Goal: Communication & Community: Answer question/provide support

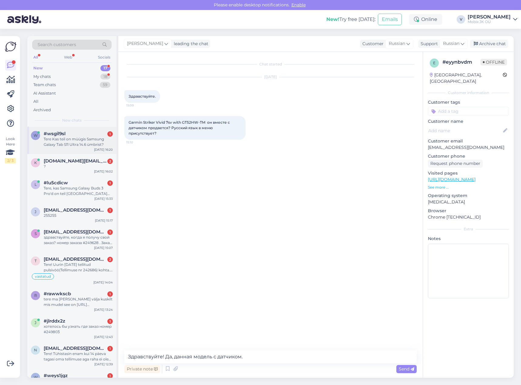
click at [100, 148] on div "[DATE] 16:20" at bounding box center [103, 149] width 19 height 5
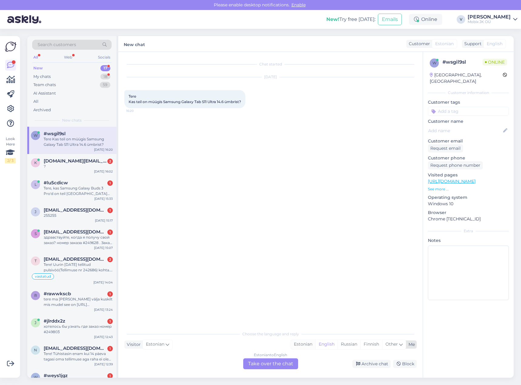
click at [302, 343] on div "Estonian" at bounding box center [303, 344] width 25 height 9
click at [282, 362] on div "Estonian to Estonian Take over the chat" at bounding box center [270, 364] width 55 height 11
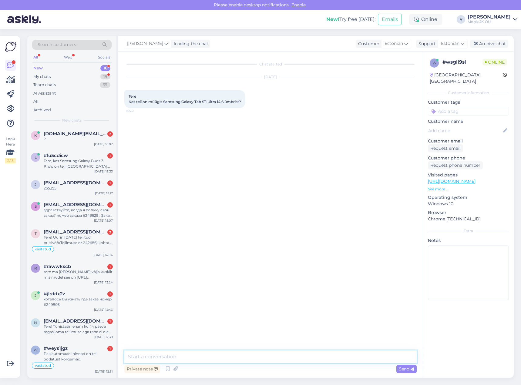
click at [280, 359] on textarea at bounding box center [270, 357] width 293 height 13
type textarea "Tere! Veel ei ole, aga lähiajal tulevad müüki!"
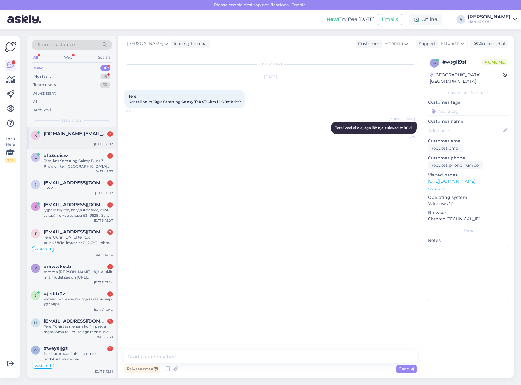
click at [67, 144] on div "k [DOMAIN_NAME][EMAIL_ADDRESS][DOMAIN_NAME] 2 ? [DATE] 16:02" at bounding box center [71, 138] width 89 height 22
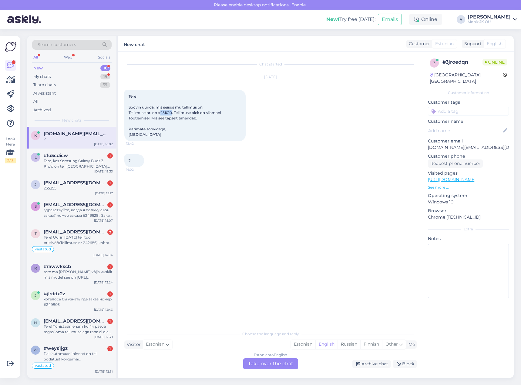
drag, startPoint x: 161, startPoint y: 112, endPoint x: 173, endPoint y: 112, distance: 11.2
click at [173, 112] on span "Tere Soovin uurida, mis seisus mu tellimus on. Tellimuse nr. on #251010. Tellim…" at bounding box center [175, 115] width 93 height 43
copy span "251010"
click at [298, 343] on div "Estonian" at bounding box center [303, 344] width 25 height 9
click at [283, 363] on div "Estonian to Estonian Take over the chat" at bounding box center [270, 364] width 55 height 11
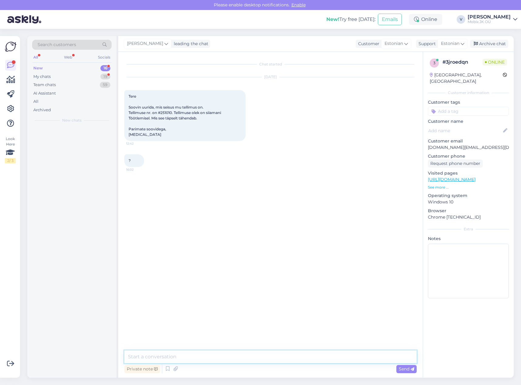
click at [283, 359] on textarea at bounding box center [270, 357] width 293 height 13
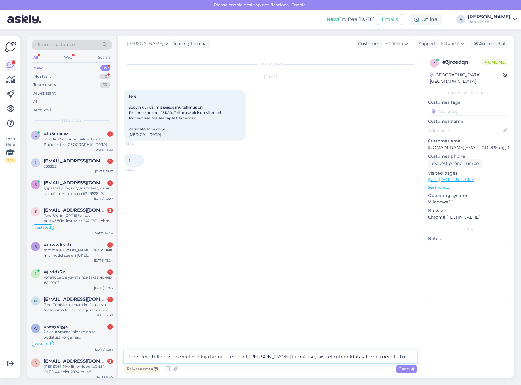
type textarea "Tere! Teie tellimus on veel hankija kinnituse ootel, [PERSON_NAME] kinnituse, s…"
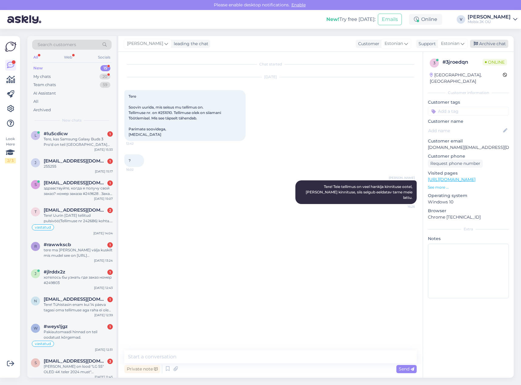
click at [498, 44] on div "Archive chat" at bounding box center [489, 44] width 38 height 8
click at [96, 146] on div "Tere, kas Samsung Galaxy Buds 3 Pro'd on teil [GEOGRAPHIC_DATA] Aleksandri 4-2 …" at bounding box center [78, 142] width 69 height 11
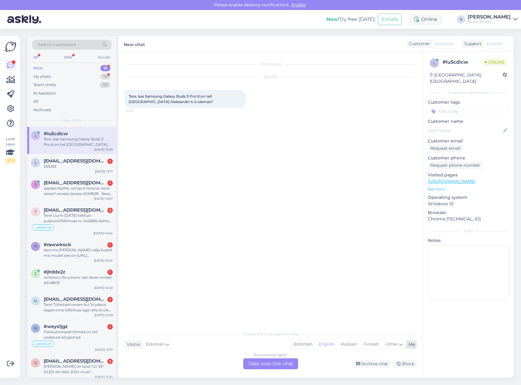
click at [296, 344] on div "Estonian" at bounding box center [303, 344] width 25 height 9
click at [290, 362] on div "Estonian to Estonian Take over the chat" at bounding box center [270, 364] width 55 height 11
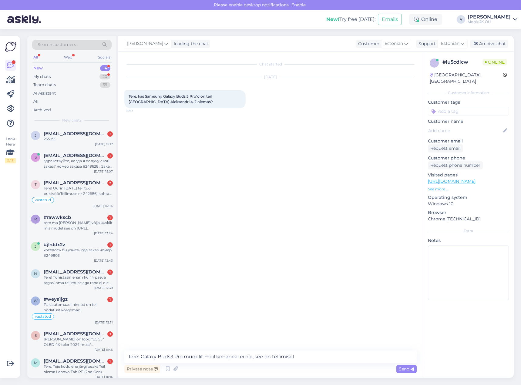
type textarea "Tere! Galaxy Buds3 Pro mudelit meil kohapeal ei ole, see on tellimisel."
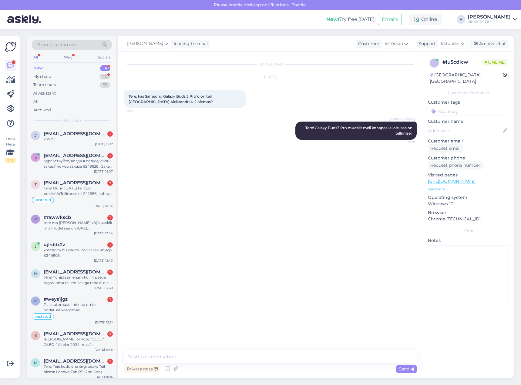
click at [471, 107] on input at bounding box center [468, 111] width 81 height 9
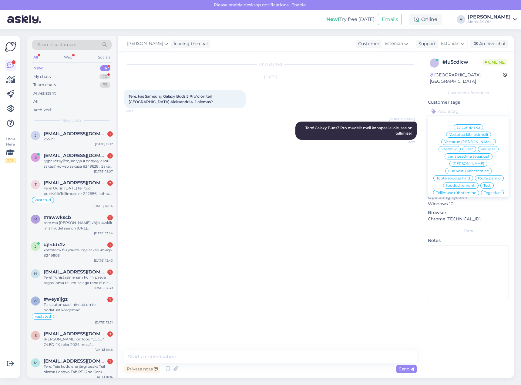
drag, startPoint x: 489, startPoint y: 136, endPoint x: 477, endPoint y: 74, distance: 62.6
click at [458, 147] on span "vastatud" at bounding box center [450, 149] width 16 height 4
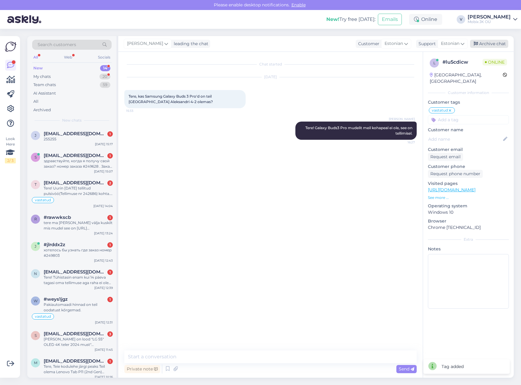
click at [489, 43] on div "Archive chat" at bounding box center [489, 44] width 38 height 8
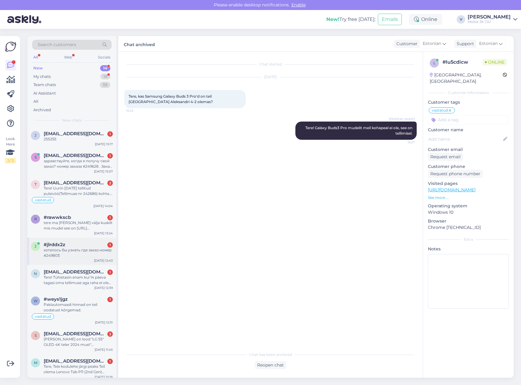
click at [100, 249] on div "хотелось бы узнать где заказ номер #249803" at bounding box center [78, 253] width 69 height 11
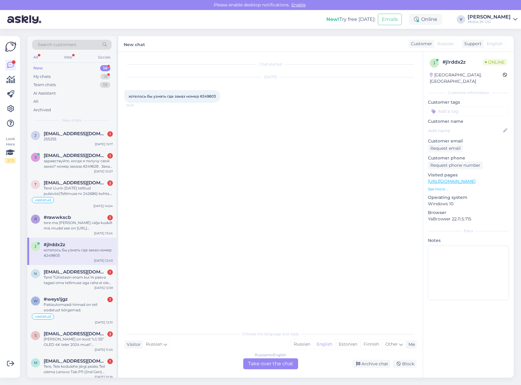
drag, startPoint x: 201, startPoint y: 95, endPoint x: 262, endPoint y: 101, distance: 61.3
click at [259, 101] on div "[DATE] хотелось бы узнать где заказ номер #249803 12:43" at bounding box center [270, 90] width 293 height 39
click at [200, 91] on div "хотелось бы узнать где заказ номер #249803 12:43" at bounding box center [172, 96] width 96 height 13
click at [202, 95] on span "хотелось бы узнать где заказ номер #249803" at bounding box center [172, 96] width 87 height 5
drag, startPoint x: 202, startPoint y: 96, endPoint x: 216, endPoint y: 96, distance: 13.7
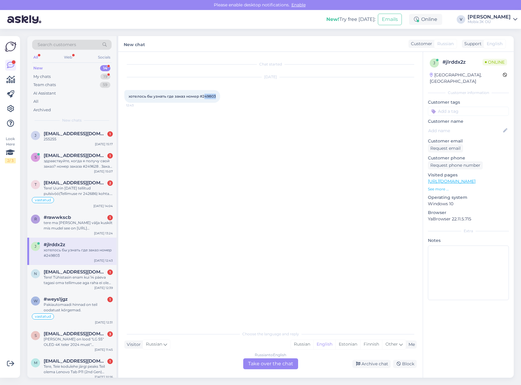
click at [216, 96] on div "хотелось бы узнать где заказ номер #249803 12:43" at bounding box center [172, 96] width 96 height 13
click at [206, 95] on span "хотелось бы узнать где заказ номер #249803" at bounding box center [172, 96] width 87 height 5
drag, startPoint x: 201, startPoint y: 96, endPoint x: 228, endPoint y: 97, distance: 27.0
click at [228, 97] on div "[DATE] хотелось бы узнать где заказ номер #249803 12:43" at bounding box center [270, 90] width 293 height 39
copy span "249803"
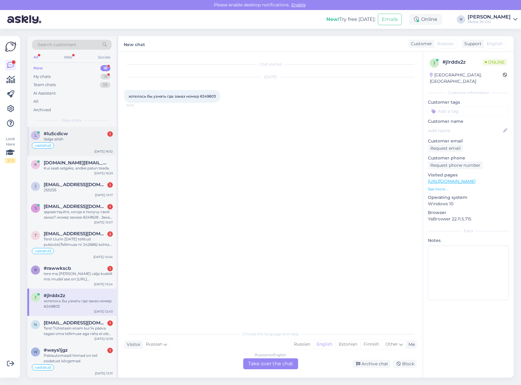
click at [91, 136] on div "#lu5cdicw 1" at bounding box center [78, 133] width 69 height 5
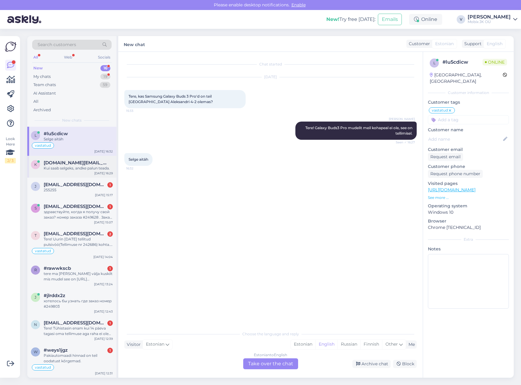
click at [73, 167] on div "Kui saab selgeks, andke palun teada." at bounding box center [78, 168] width 69 height 5
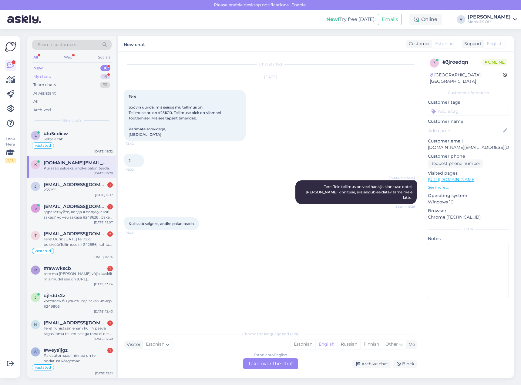
click at [91, 73] on div "My chats 19" at bounding box center [72, 77] width 80 height 8
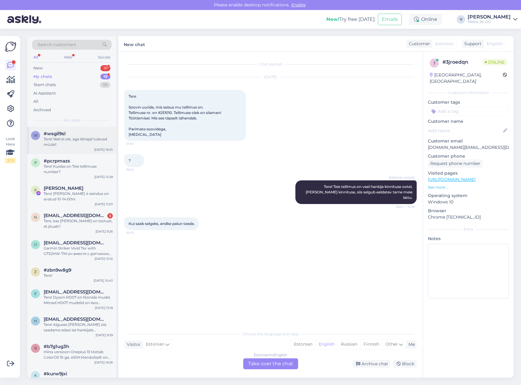
click at [87, 141] on div "Tere! Veel ei ole, aga lähiajal tulevad müüki!" at bounding box center [78, 142] width 69 height 11
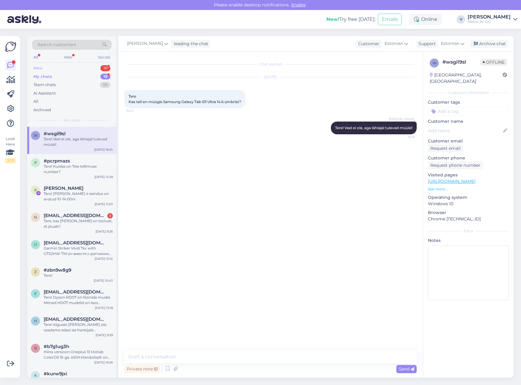
click at [105, 65] on div "16" at bounding box center [105, 68] width 10 height 6
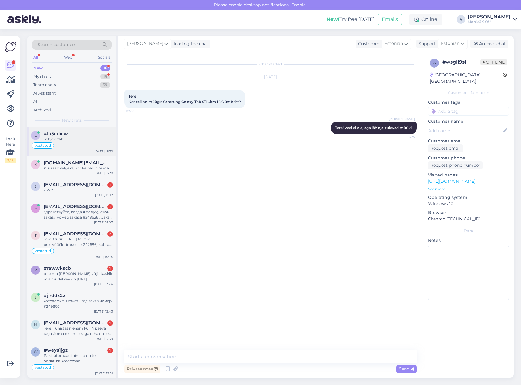
click at [95, 147] on div "vastatud" at bounding box center [72, 145] width 82 height 7
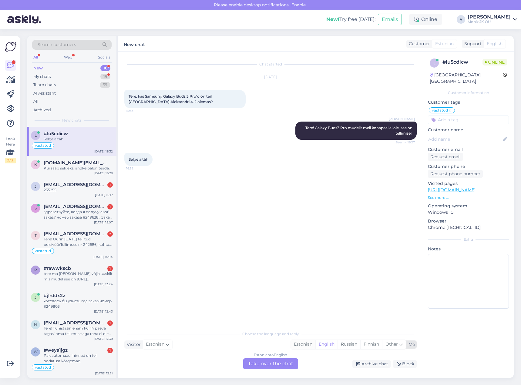
click at [300, 344] on div "Estonian" at bounding box center [303, 344] width 25 height 9
click at [288, 358] on div "Estonian to Estonian" at bounding box center [271, 355] width 36 height 5
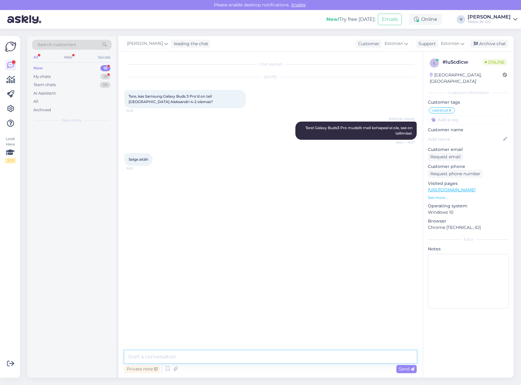
click at [288, 358] on textarea at bounding box center [270, 357] width 293 height 13
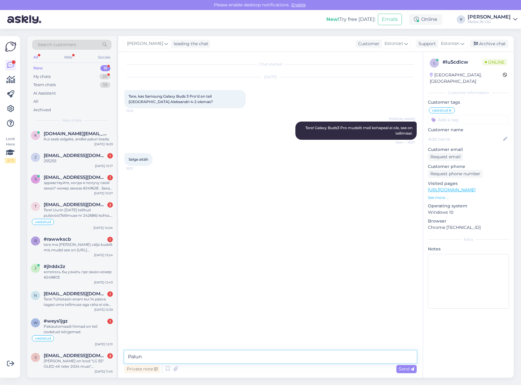
type textarea "Palun!"
click at [497, 43] on div "Archive chat" at bounding box center [489, 44] width 38 height 8
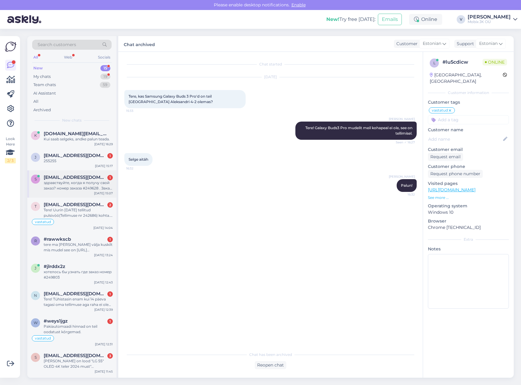
click at [81, 187] on div "здравствуйте, когда я получу свой заказ? номер заказа #249628 . Заказ был оформ…" at bounding box center [78, 185] width 69 height 11
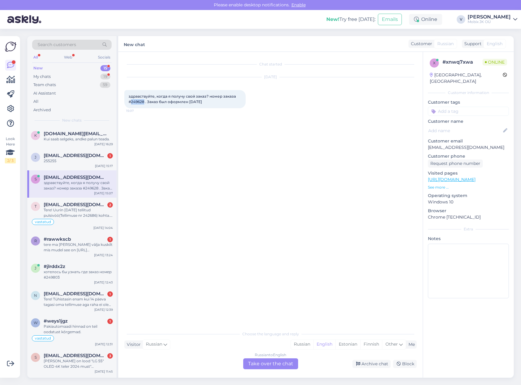
drag, startPoint x: 131, startPoint y: 102, endPoint x: 145, endPoint y: 102, distance: 13.7
click at [145, 102] on span "здравствуйте, когда я получу свой заказ? номер заказа #249628 . Заказ был оформ…" at bounding box center [183, 99] width 108 height 10
copy span "249628"
click at [301, 342] on div "Russian" at bounding box center [302, 344] width 22 height 9
click at [281, 360] on div "Russian to Russian Take over the chat" at bounding box center [270, 364] width 55 height 11
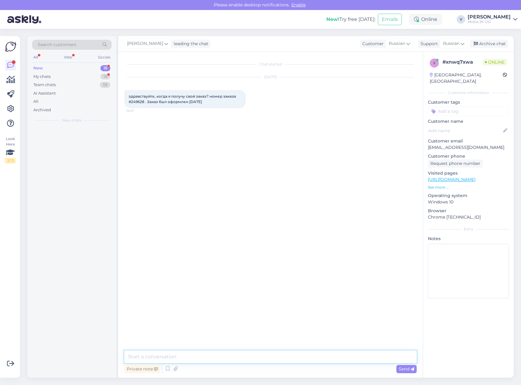
click at [276, 357] on textarea at bounding box center [270, 357] width 293 height 13
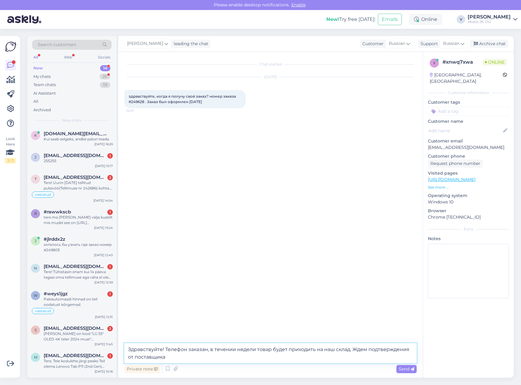
type textarea "Здравствуйте! Телефон заказан, в течении недели товар будет приходить на наш ск…"
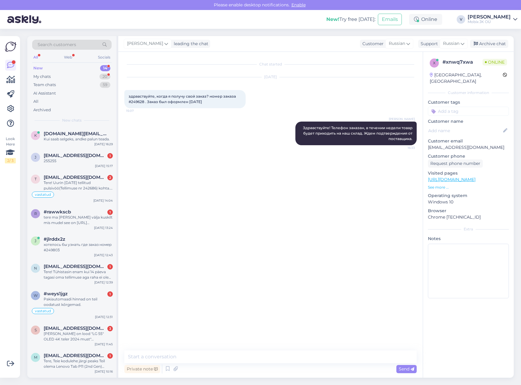
click at [477, 108] on input at bounding box center [468, 111] width 81 height 9
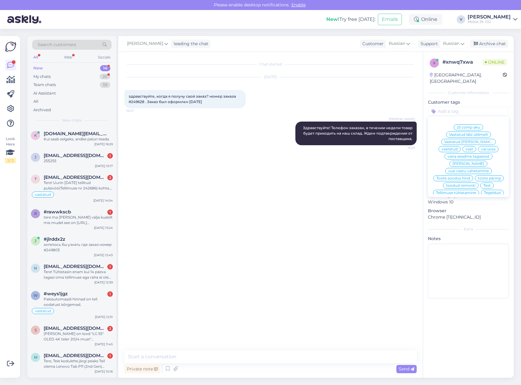
click at [458, 147] on span "vastatud" at bounding box center [450, 149] width 16 height 4
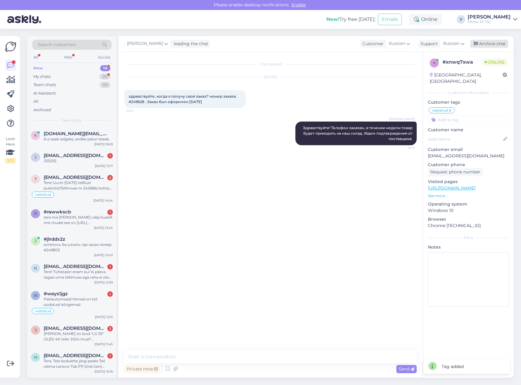
click at [493, 42] on div "Archive chat" at bounding box center [489, 44] width 38 height 8
click at [93, 220] on div "tere ma [PERSON_NAME] välja kuskilt mis mudel see on [URL][DOMAIN_NAME]" at bounding box center [78, 220] width 69 height 11
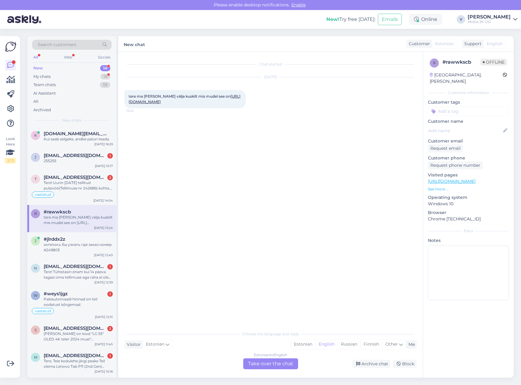
click at [174, 101] on link "[URL][DOMAIN_NAME]" at bounding box center [185, 99] width 112 height 10
click at [305, 346] on div "Estonian" at bounding box center [303, 344] width 25 height 9
click at [290, 364] on div "Estonian to Estonian Take over the chat" at bounding box center [270, 364] width 55 height 11
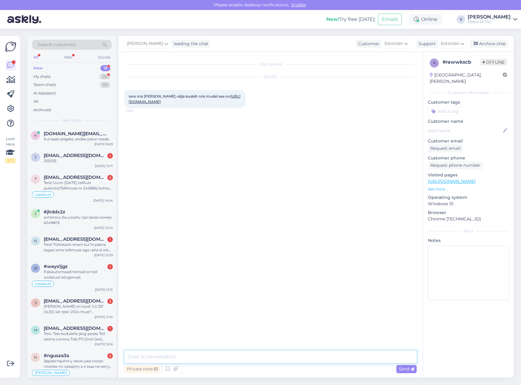
click at [285, 355] on textarea at bounding box center [270, 357] width 293 height 13
drag, startPoint x: 274, startPoint y: 350, endPoint x: 275, endPoint y: 355, distance: 5.2
click at [275, 352] on div "Chat started [DATE] tere ma [PERSON_NAME] välja kuskilt mis mudel see on [URL][…" at bounding box center [270, 215] width 305 height 326
click at [275, 355] on textarea at bounding box center [270, 357] width 293 height 13
paste textarea "Dyson V15 Detect Absolute"
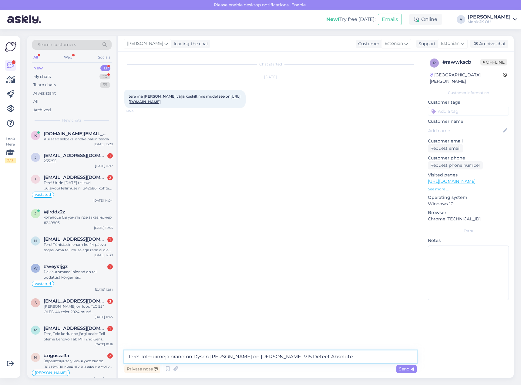
click at [258, 356] on textarea "Tere! Tolmuimeja bränd on Dyson [PERSON_NAME] on [PERSON_NAME] V15 Detect Absol…" at bounding box center [270, 357] width 293 height 13
click at [301, 358] on textarea "Tere! Tolmuimeja bränd on Dyson [PERSON_NAME] on V15 Detect Absolute" at bounding box center [270, 357] width 293 height 13
type textarea "Tere! Tolmuimeja bränd on Dyson [PERSON_NAME] on V15 Detect Absolute."
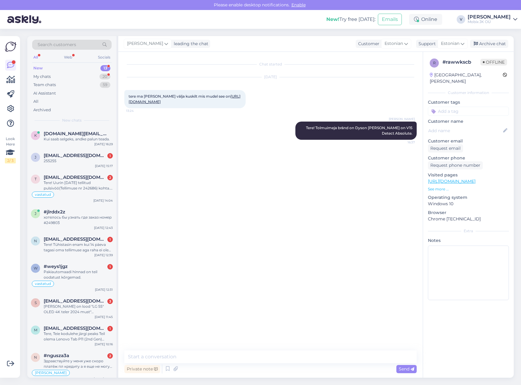
click at [456, 107] on input at bounding box center [468, 111] width 81 height 9
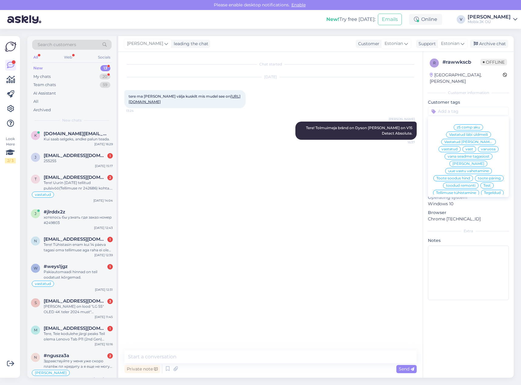
drag, startPoint x: 489, startPoint y: 135, endPoint x: 488, endPoint y: 112, distance: 23.7
click at [461, 146] on div "vastatud" at bounding box center [450, 149] width 22 height 6
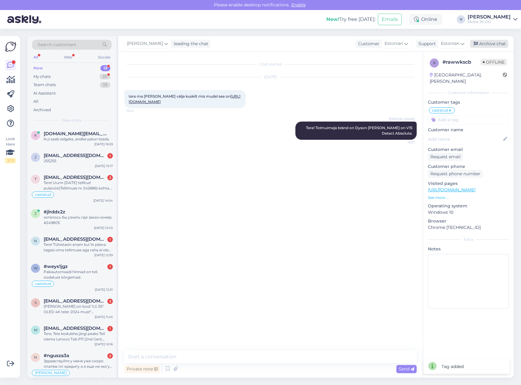
click at [492, 42] on div "Archive chat" at bounding box center [489, 44] width 38 height 8
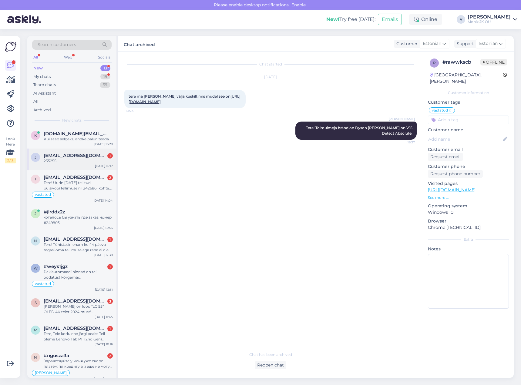
click at [56, 162] on div "255255" at bounding box center [78, 160] width 69 height 5
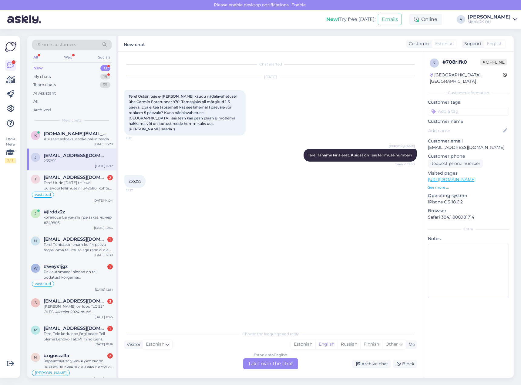
click at [133, 179] on span "255255" at bounding box center [135, 181] width 13 height 5
copy div "255255 15:17"
click at [308, 343] on div "Estonian" at bounding box center [303, 344] width 25 height 9
click at [291, 363] on div "Estonian to Estonian Take over the chat" at bounding box center [270, 364] width 55 height 11
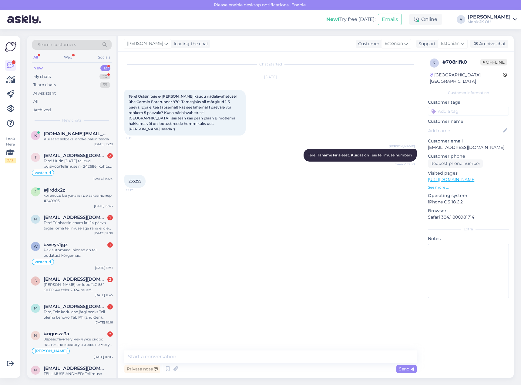
click at [287, 355] on textarea at bounding box center [270, 357] width 293 height 13
type textarea "Tere! Tänan, antud mudel on hankijal otsas, täpsustame üle millal oodata saabum…"
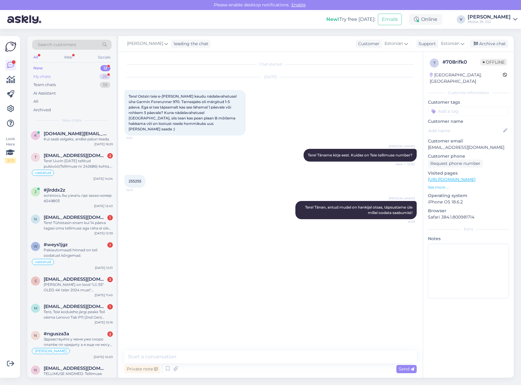
click at [90, 76] on div "My chats 20" at bounding box center [72, 77] width 80 height 8
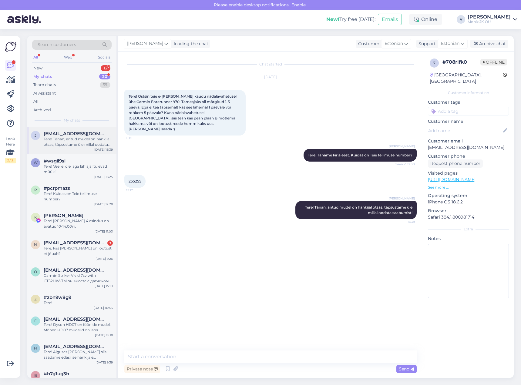
click at [80, 140] on div "Tere! Tänan, antud mudel on hankijal otsas, täpsustame üle millal oodata saabum…" at bounding box center [78, 142] width 69 height 11
drag, startPoint x: 89, startPoint y: 167, endPoint x: 93, endPoint y: 169, distance: 4.0
click at [90, 168] on div "Tere! Veel ei ole, aga lähiajal tulevad müüki!" at bounding box center [78, 169] width 69 height 11
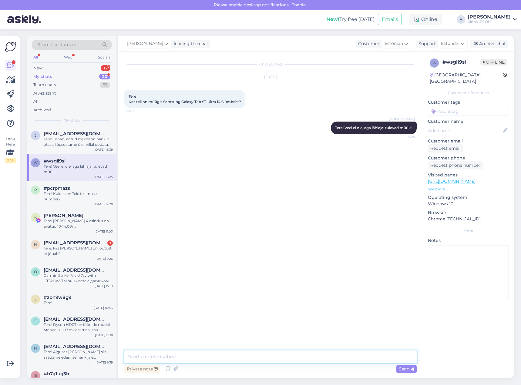
click at [300, 360] on textarea at bounding box center [270, 357] width 293 height 13
paste textarea "[URL][DOMAIN_NAME]"
drag, startPoint x: 182, startPoint y: 357, endPoint x: 143, endPoint y: 365, distance: 39.8
click at [147, 361] on textarea "Praegu oleks pakkuda [URL][DOMAIN_NAME]" at bounding box center [270, 357] width 293 height 13
type textarea "Meie valikus on hetkel järgmine ümbris [URL][DOMAIN_NAME]"
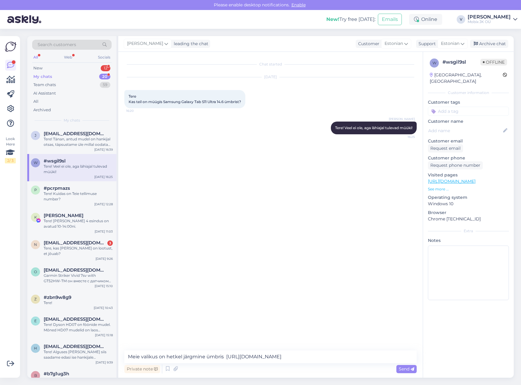
click at [407, 366] on div "Send" at bounding box center [407, 369] width 20 height 8
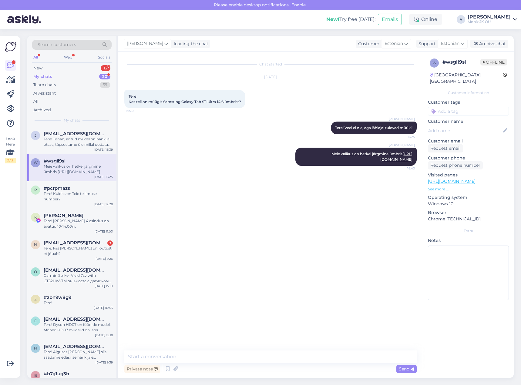
drag, startPoint x: 468, startPoint y: 105, endPoint x: 486, endPoint y: 115, distance: 20.9
click at [468, 107] on input at bounding box center [468, 111] width 81 height 9
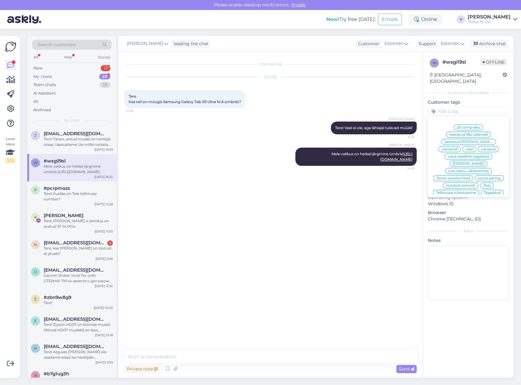
drag, startPoint x: 491, startPoint y: 135, endPoint x: 495, endPoint y: 114, distance: 21.2
click at [458, 147] on span "vastatud" at bounding box center [450, 149] width 16 height 4
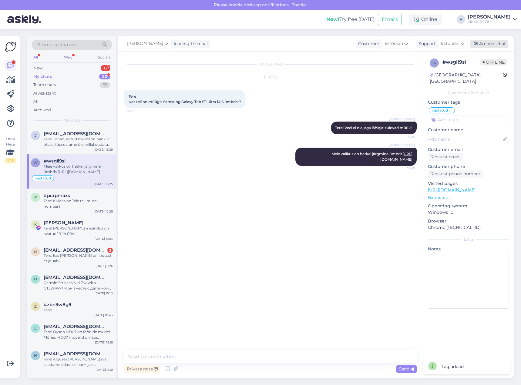
click at [491, 43] on div "Archive chat" at bounding box center [489, 44] width 38 height 8
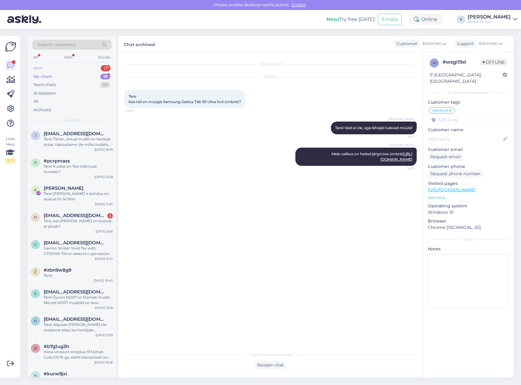
click at [96, 68] on div "New 12" at bounding box center [72, 68] width 80 height 8
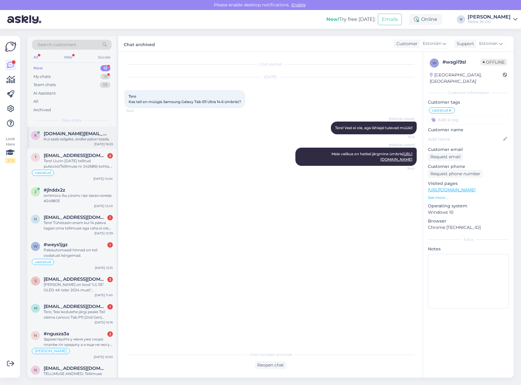
click at [77, 143] on div "k [DOMAIN_NAME][EMAIL_ADDRESS][DOMAIN_NAME] Kui saab selgeks, andke palun teada…" at bounding box center [71, 138] width 89 height 22
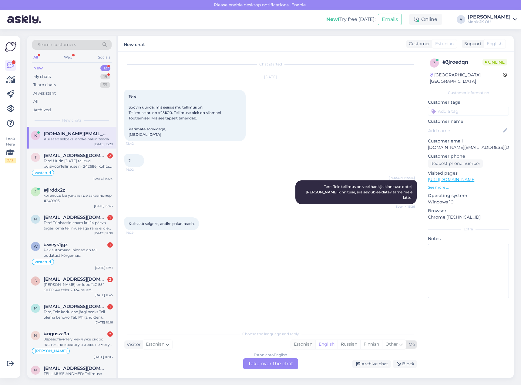
click at [303, 344] on div "Estonian" at bounding box center [303, 344] width 25 height 9
click at [272, 361] on div "Estonian to Estonian Take over the chat" at bounding box center [270, 364] width 55 height 11
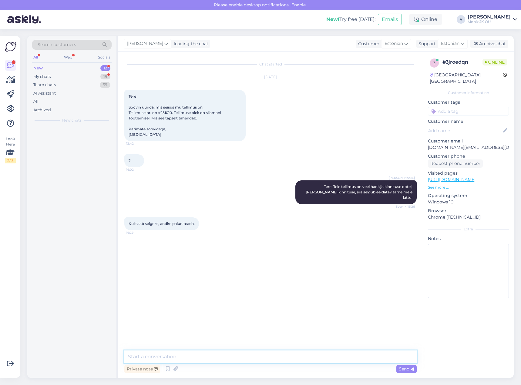
click at [272, 361] on textarea at bounding box center [270, 357] width 293 height 13
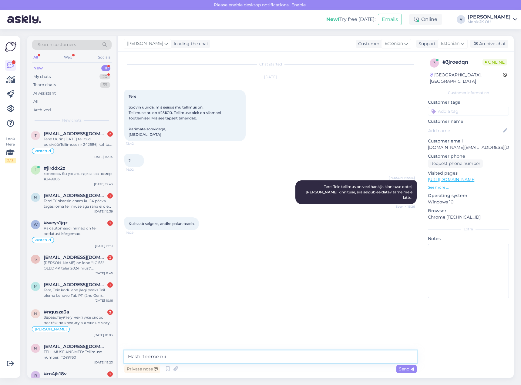
type textarea "Hästi, teeme nii."
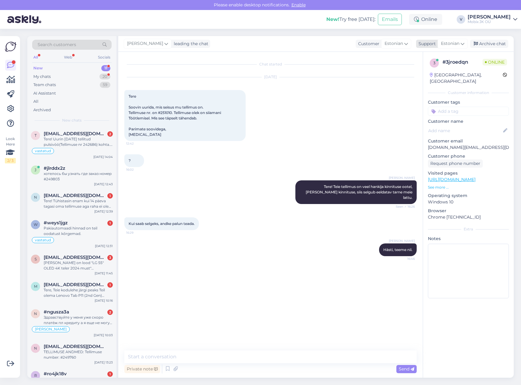
click at [493, 42] on div "Archive chat" at bounding box center [489, 44] width 38 height 8
click at [91, 194] on span "[EMAIL_ADDRESS][DOMAIN_NAME]" at bounding box center [75, 195] width 63 height 5
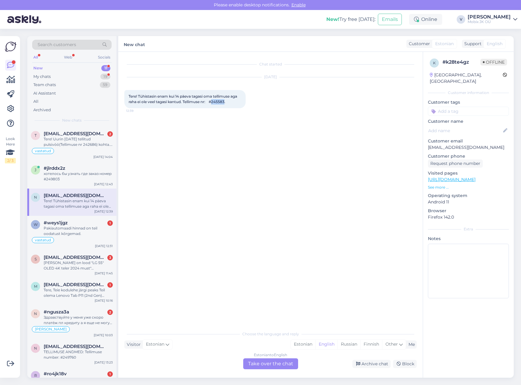
drag, startPoint x: 223, startPoint y: 101, endPoint x: 230, endPoint y: 101, distance: 7.0
click at [230, 101] on span "Tere! Tühistasin enam kui 14 päeva tagasi oma tellimuse aga raha ei ole veel ta…" at bounding box center [184, 99] width 110 height 10
copy span "245583"
click at [300, 343] on div "Estonian" at bounding box center [303, 344] width 25 height 9
click at [285, 361] on div "Estonian to Estonian Take over the chat" at bounding box center [270, 364] width 55 height 11
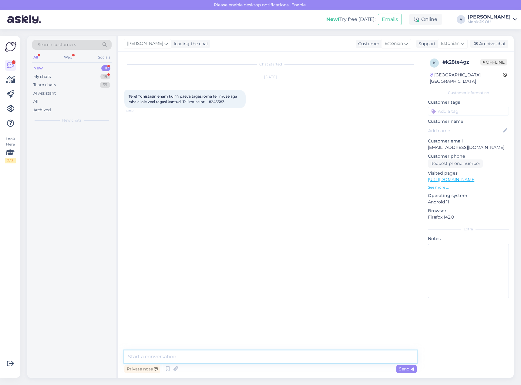
click at [285, 360] on textarea at bounding box center [270, 357] width 293 height 13
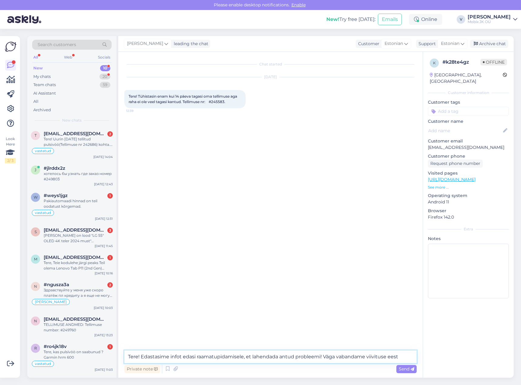
type textarea "Tere! Edastasime infot edasi raamatupidamisele, et lahendada antud probleemi! V…"
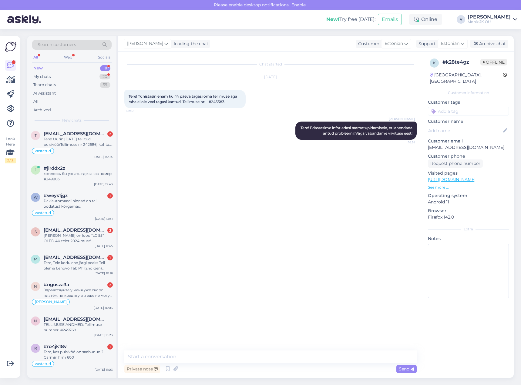
click at [476, 108] on input at bounding box center [468, 111] width 81 height 9
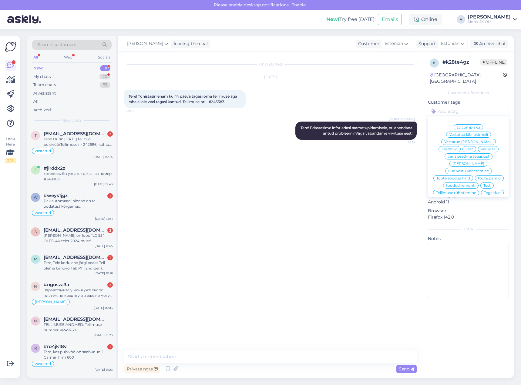
click at [461, 146] on div "vastatud" at bounding box center [450, 149] width 22 height 6
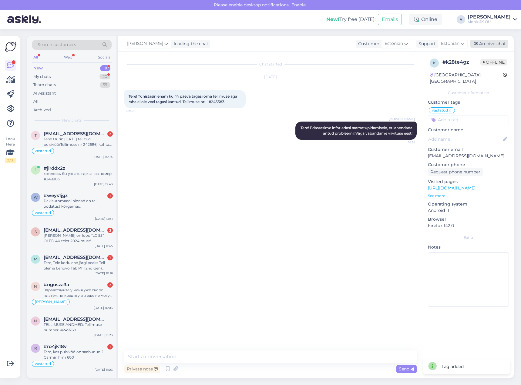
click at [491, 45] on div "Archive chat" at bounding box center [489, 44] width 38 height 8
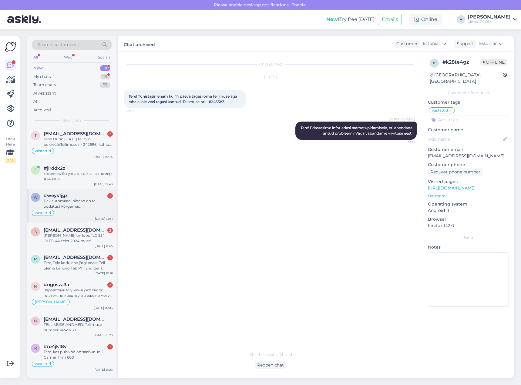
click at [95, 206] on div "Pakiautomaadi hinnad on teil oodatust kõrgemad." at bounding box center [78, 203] width 69 height 11
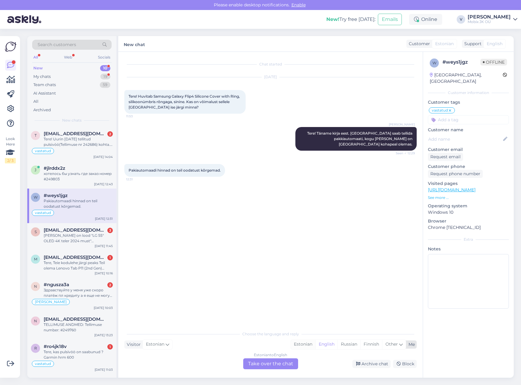
click at [302, 343] on div "Estonian" at bounding box center [303, 344] width 25 height 9
click at [284, 359] on div "Estonian to Estonian Take over the chat" at bounding box center [270, 364] width 55 height 11
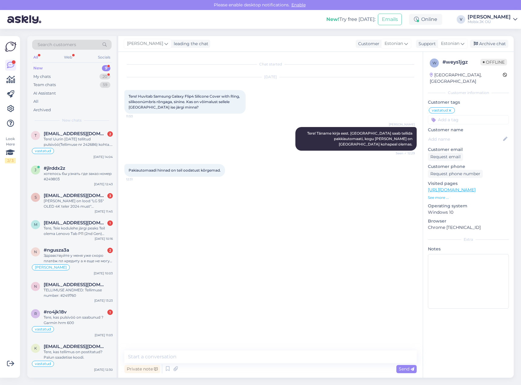
click at [281, 356] on textarea at bounding box center [270, 357] width 293 height 13
click at [182, 356] on textarea "Tere! Teile saaksin teha 3€ Omniva postikulu." at bounding box center [270, 357] width 293 height 13
click at [287, 357] on textarea "Tere! Teile saaksin pakkuda 3€ Omniva postikulu." at bounding box center [270, 357] width 293 height 13
type textarea "Tere! Teile saaksin pakkuda 3€ Omniva postikulu. Kui soovite, siis kirjutage [P…"
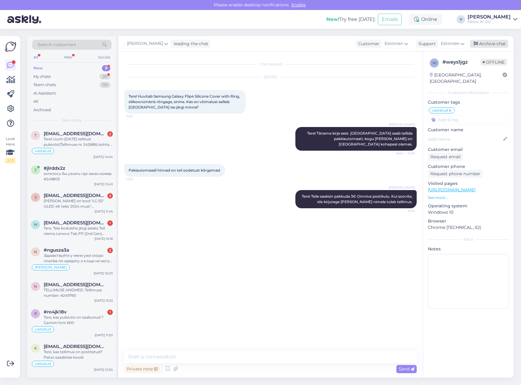
click at [505, 44] on div "Archive chat" at bounding box center [489, 44] width 38 height 8
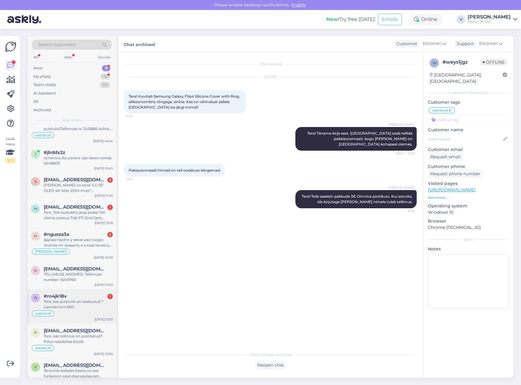
scroll to position [24, 0]
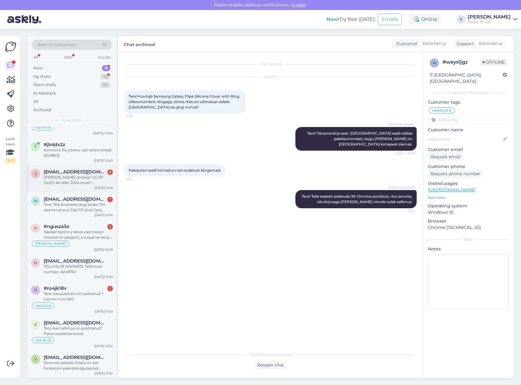
click at [98, 182] on div "[PERSON_NAME] on lood "LG 55″ OLED 4K teler 2024 must" saadavusega? [PERSON_NAM…" at bounding box center [78, 180] width 69 height 11
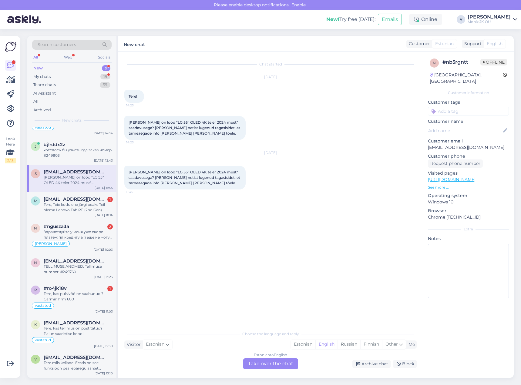
click at [457, 107] on input at bounding box center [468, 111] width 81 height 9
type input "üld"
click at [472, 126] on span "Vastatud läbi üldmeili" at bounding box center [468, 128] width 39 height 4
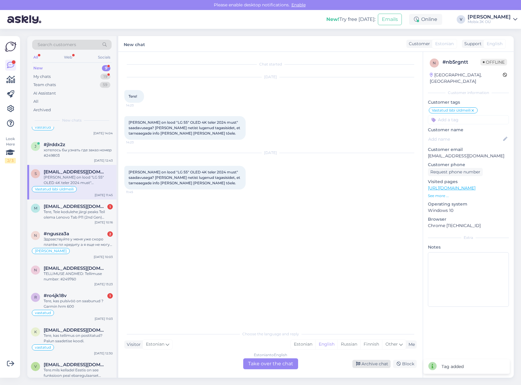
drag, startPoint x: 380, startPoint y: 362, endPoint x: 383, endPoint y: 354, distance: 9.1
click at [380, 361] on div "Archive chat" at bounding box center [372, 364] width 38 height 8
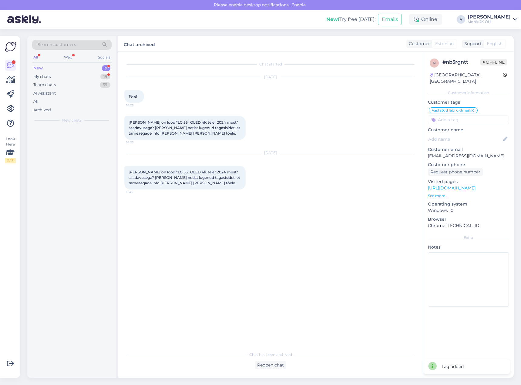
scroll to position [0, 0]
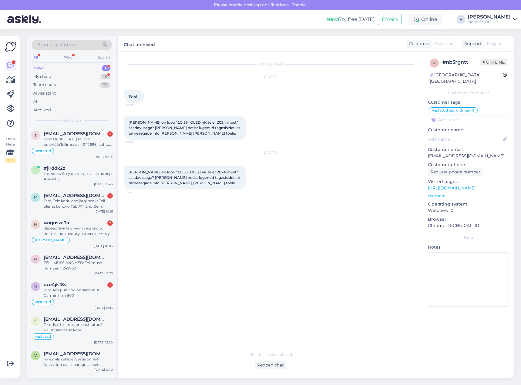
click at [89, 66] on div "New 8" at bounding box center [72, 68] width 80 height 8
click at [83, 210] on div "m [EMAIL_ADDRESS][DOMAIN_NAME] 1 Tere, Teie kodulehe järgi peaks Teil olema Len…" at bounding box center [71, 202] width 89 height 27
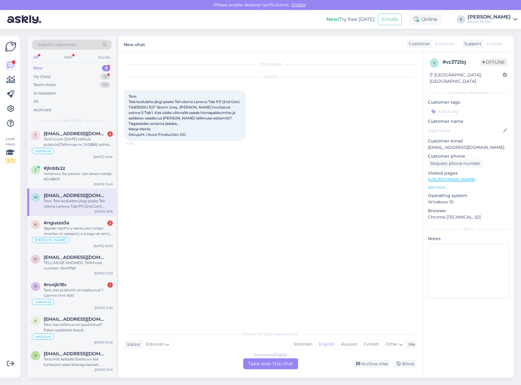
click at [469, 107] on input at bounding box center [468, 111] width 81 height 9
type input "mei"
click at [476, 126] on span "Vastatud läbi üldmeili" at bounding box center [468, 128] width 39 height 4
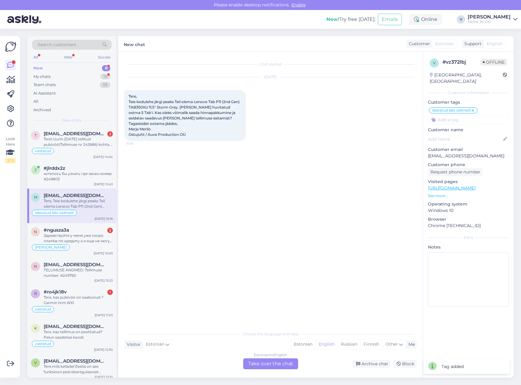
drag, startPoint x: 467, startPoint y: 115, endPoint x: 463, endPoint y: 115, distance: 3.9
click at [468, 115] on input at bounding box center [468, 119] width 81 height 9
type input "valer"
click at [472, 134] on span "[PERSON_NAME]" at bounding box center [469, 136] width 32 height 4
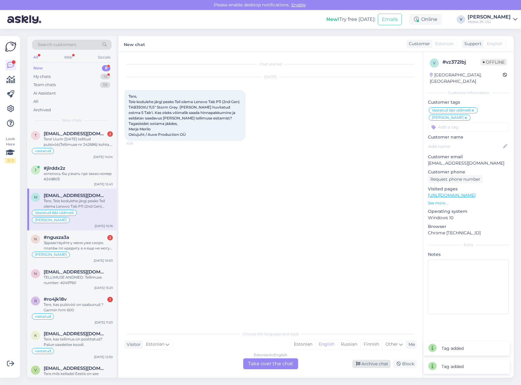
click at [376, 367] on div "Archive chat" at bounding box center [372, 364] width 38 height 8
